Goal: Understand process/instructions: Learn how to perform a task or action

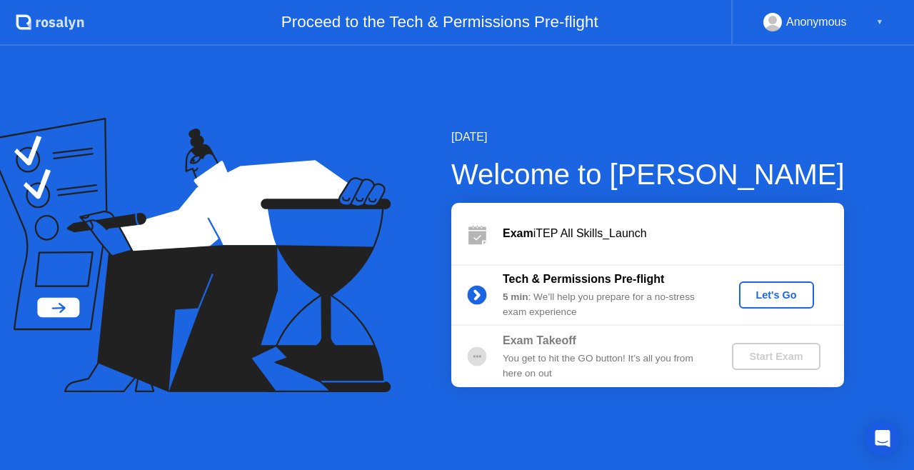
click at [774, 292] on div "Let's Go" at bounding box center [777, 294] width 64 height 11
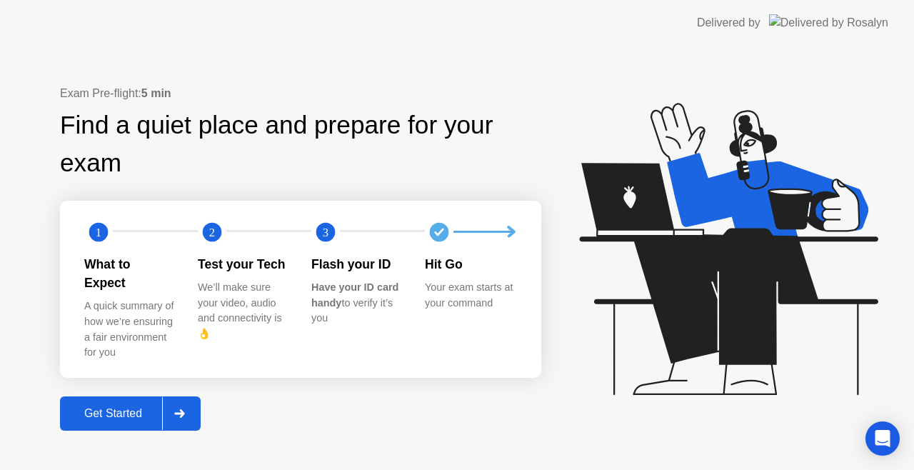
click at [116, 407] on div "Get Started" at bounding box center [113, 413] width 98 height 13
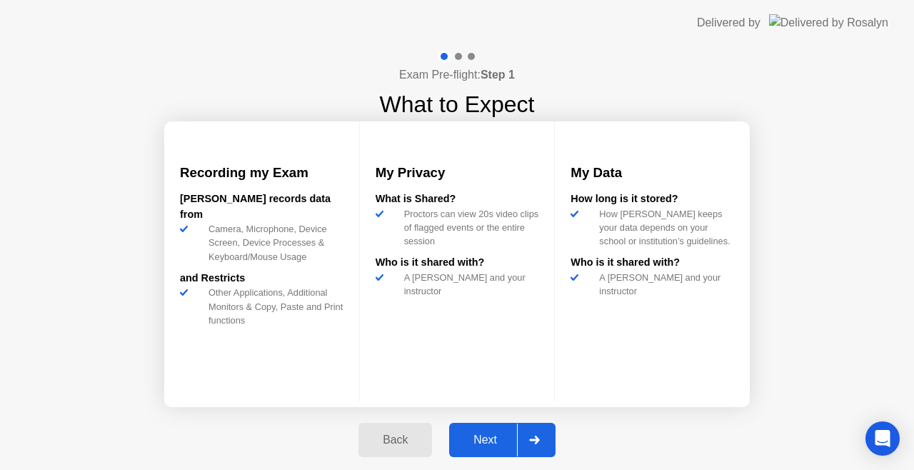
click at [491, 439] on div "Next" at bounding box center [486, 440] width 64 height 13
